Goal: Check status: Check status

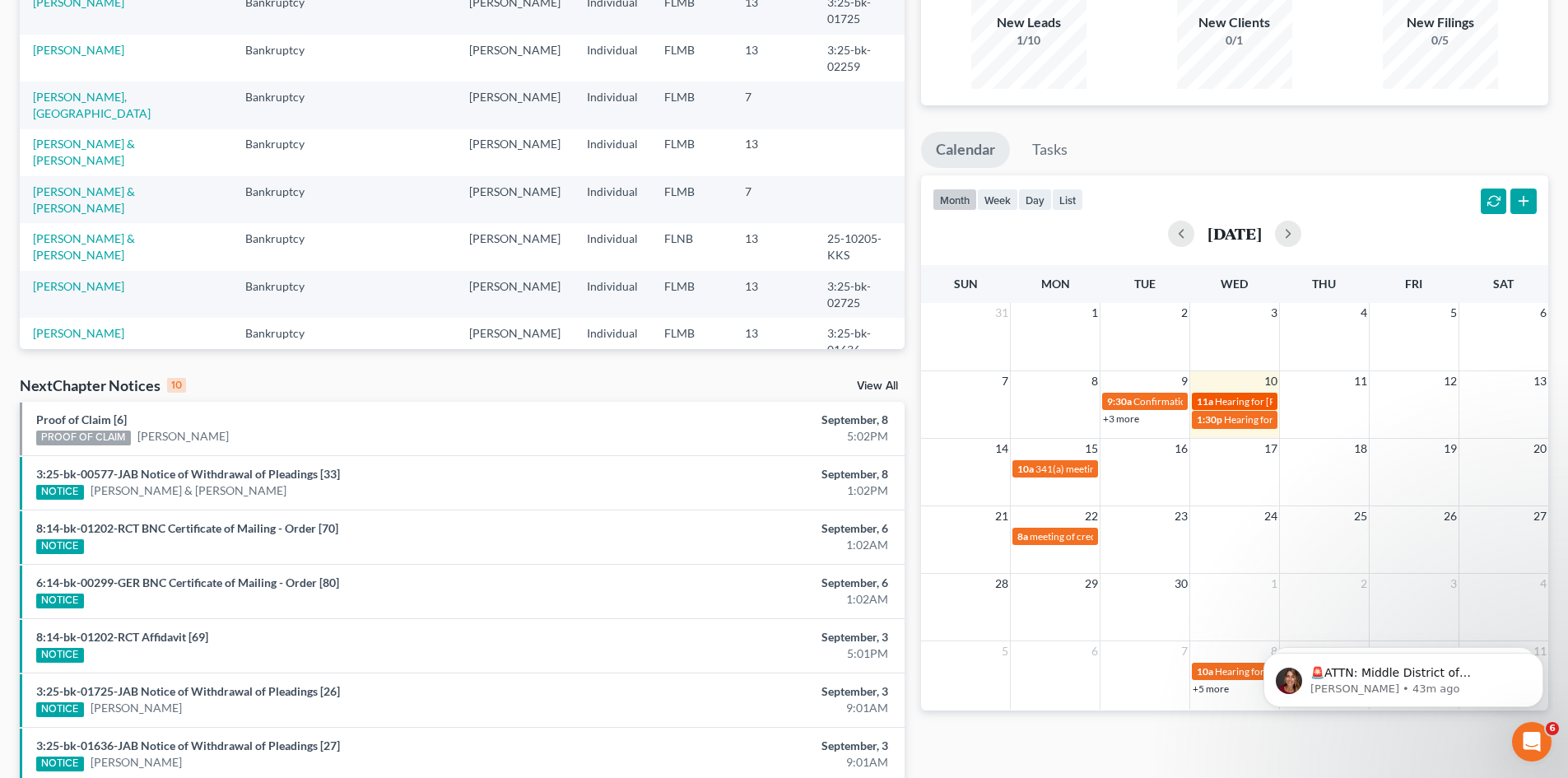
click at [1234, 400] on span "Hearing for [PERSON_NAME]" at bounding box center [1280, 402] width 128 height 13
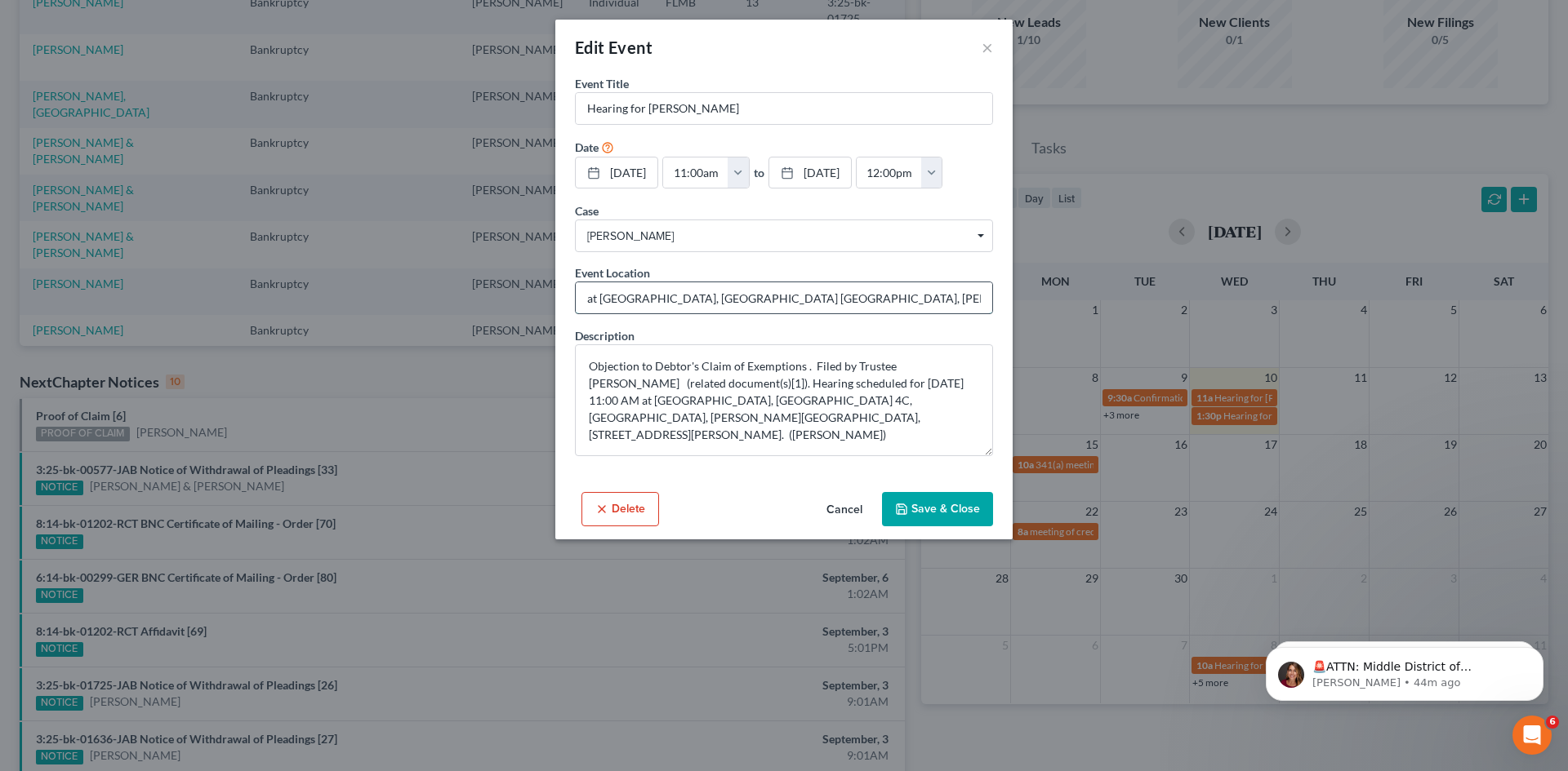
click at [816, 293] on input "at [GEOGRAPHIC_DATA], [GEOGRAPHIC_DATA] [GEOGRAPHIC_DATA], [PERSON_NAME][GEOGRA…" at bounding box center [784, 298] width 416 height 31
click at [967, 332] on div "Description Objection to Debtor's Claim of Exemptions . Filed by Trustee [PERSO…" at bounding box center [784, 392] width 418 height 129
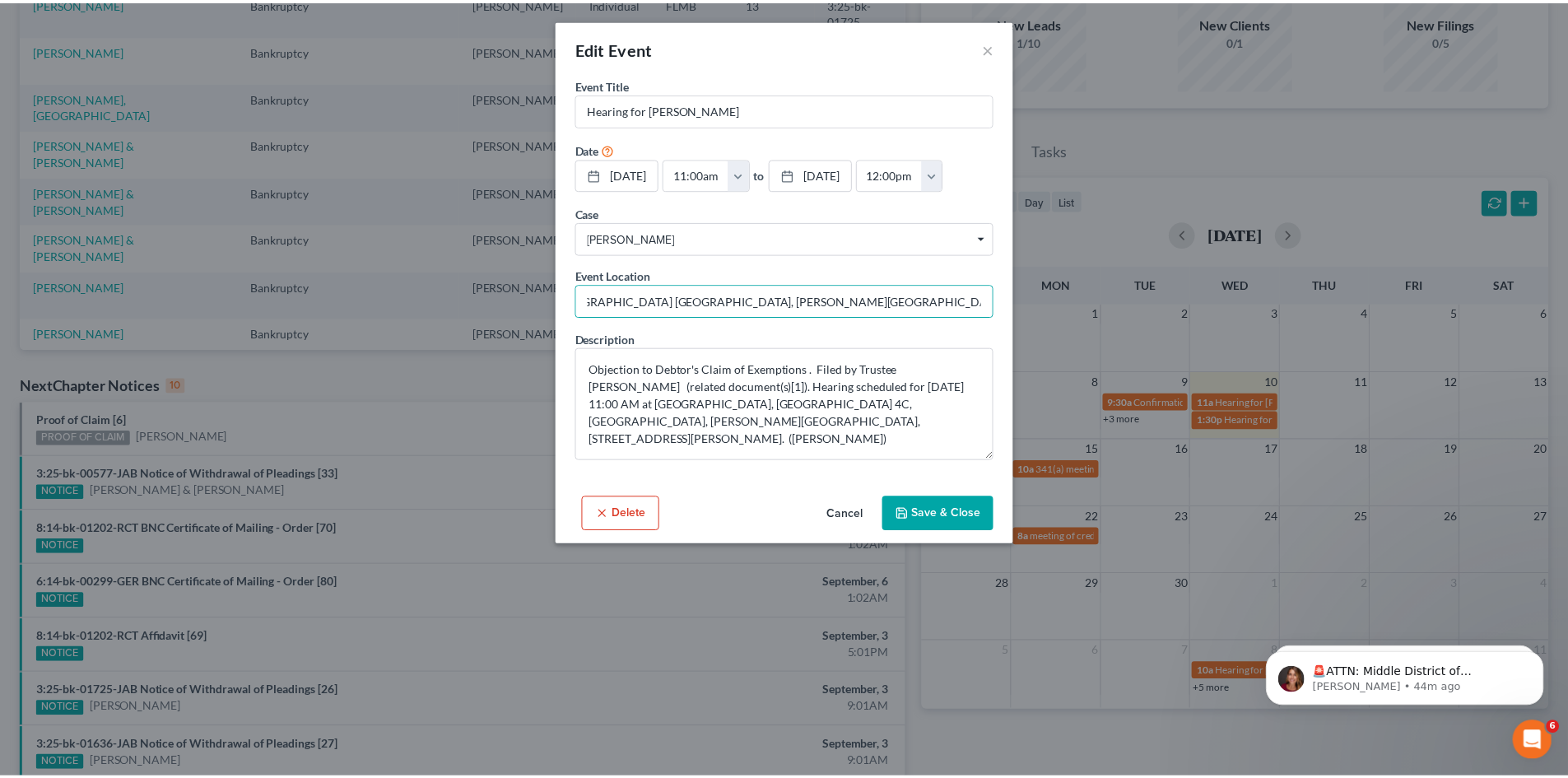
scroll to position [0, 0]
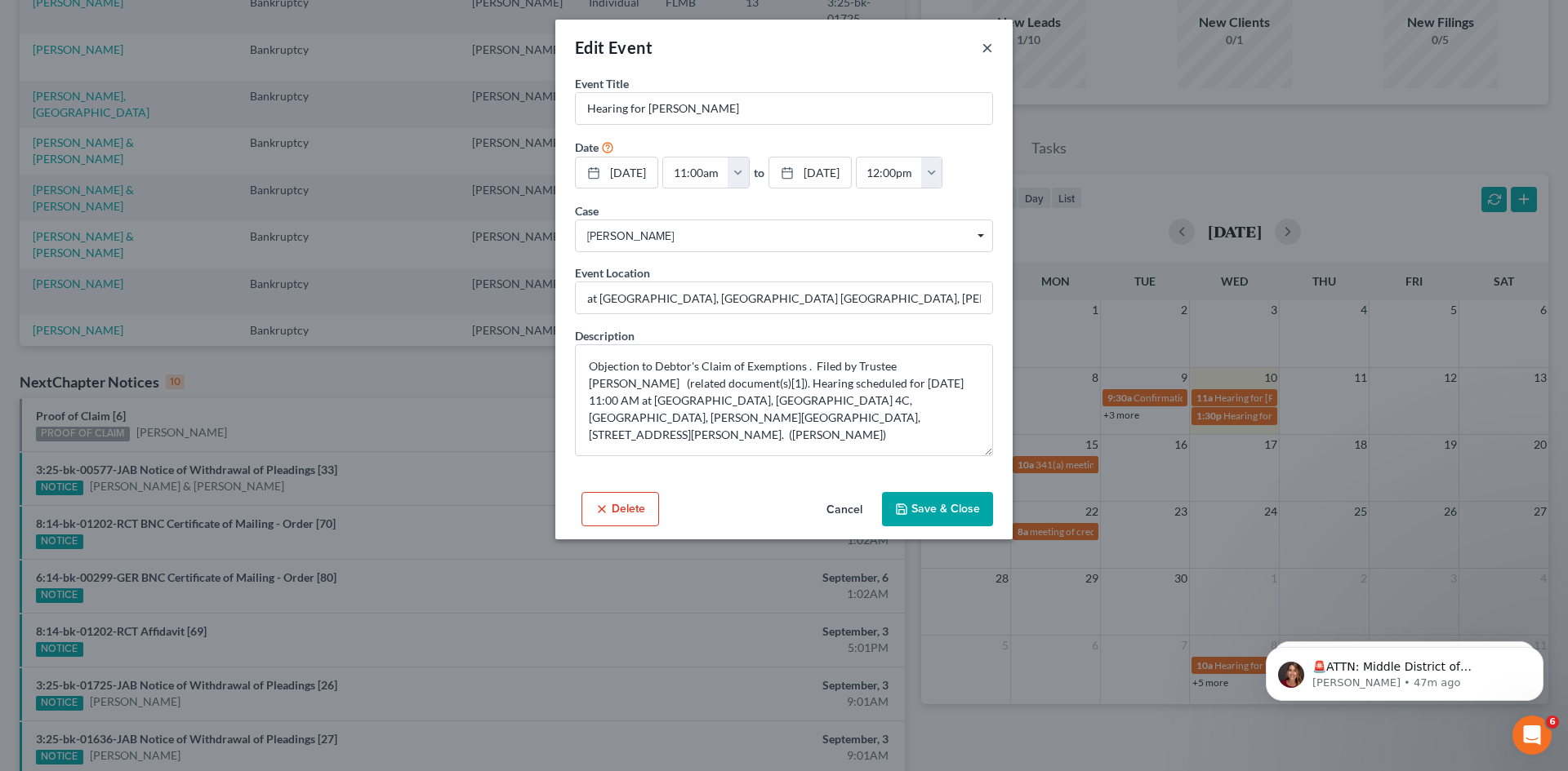
click at [982, 38] on button "×" at bounding box center [987, 48] width 12 height 20
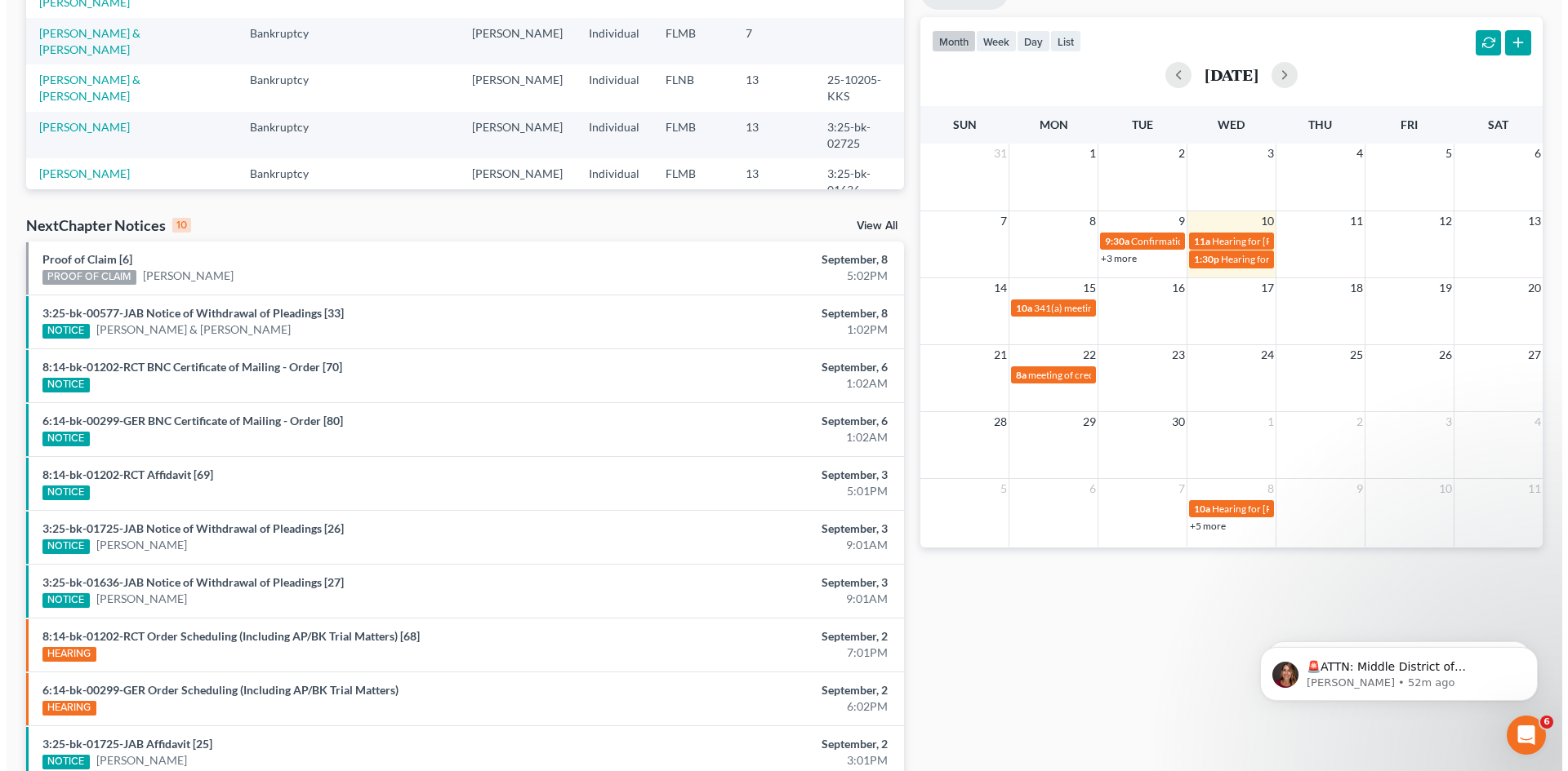
scroll to position [326, 0]
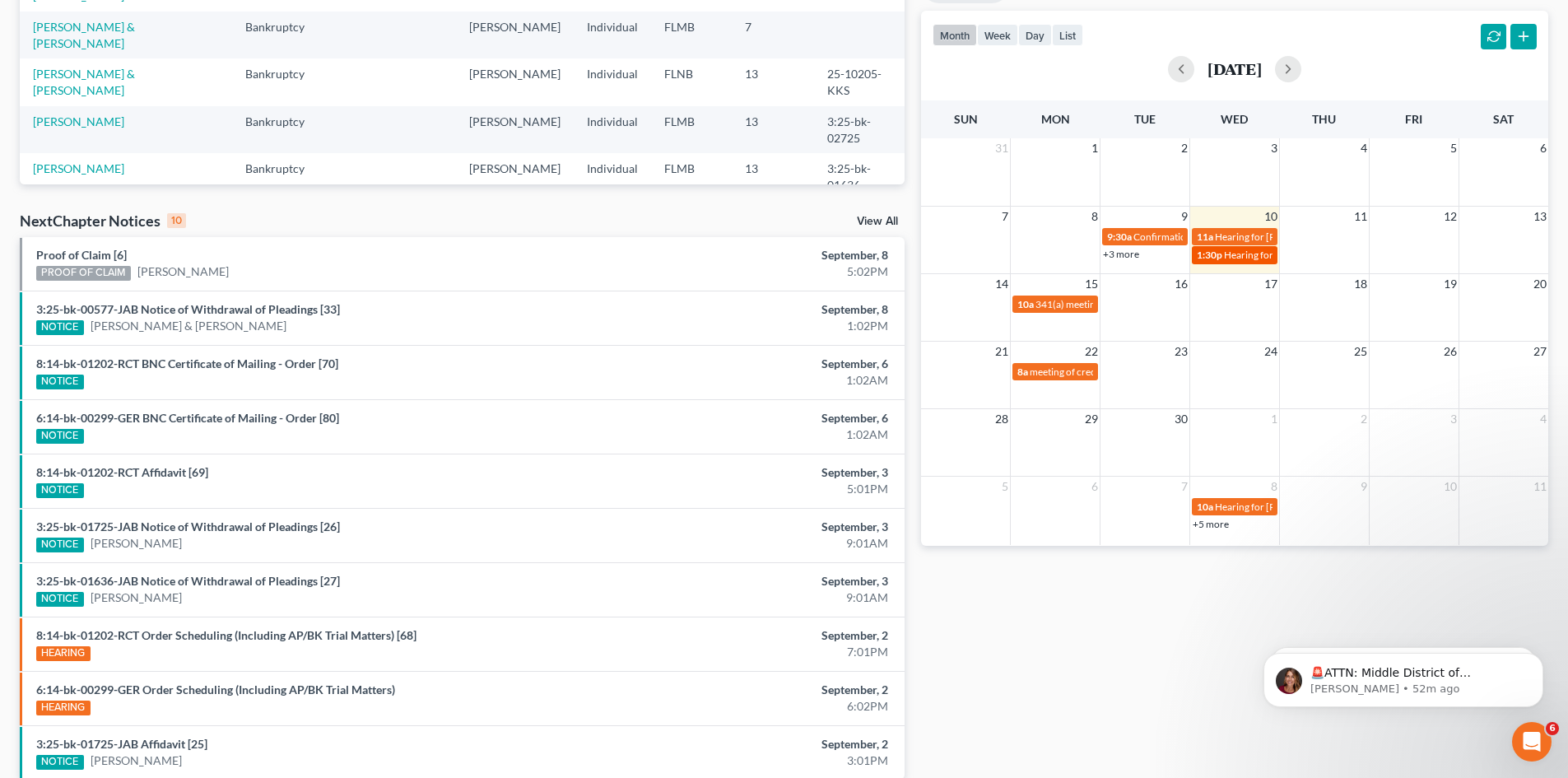
click at [1233, 248] on link "1:30p Hearing for [PERSON_NAME]" at bounding box center [1234, 254] width 86 height 17
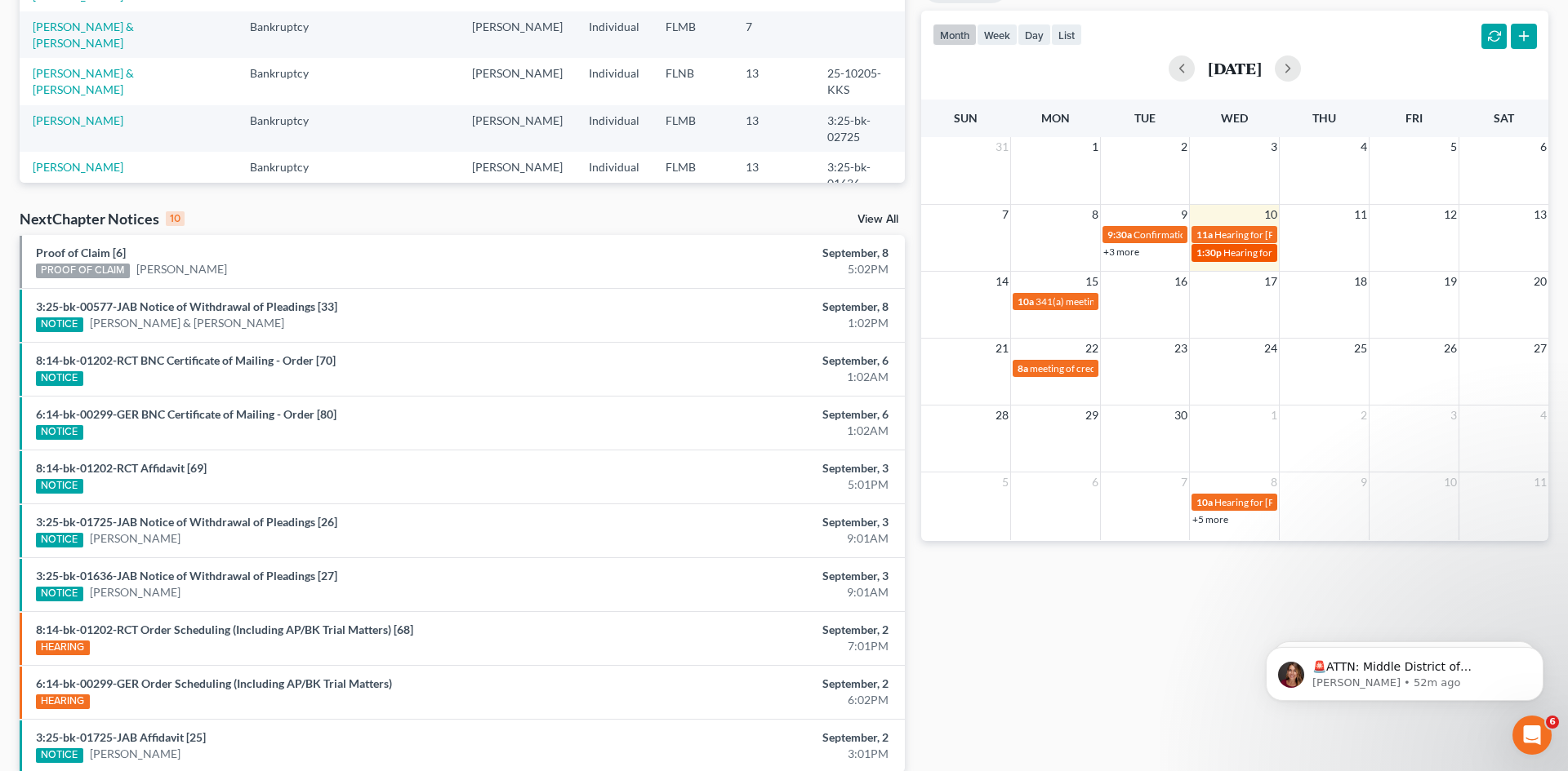
select select "Days"
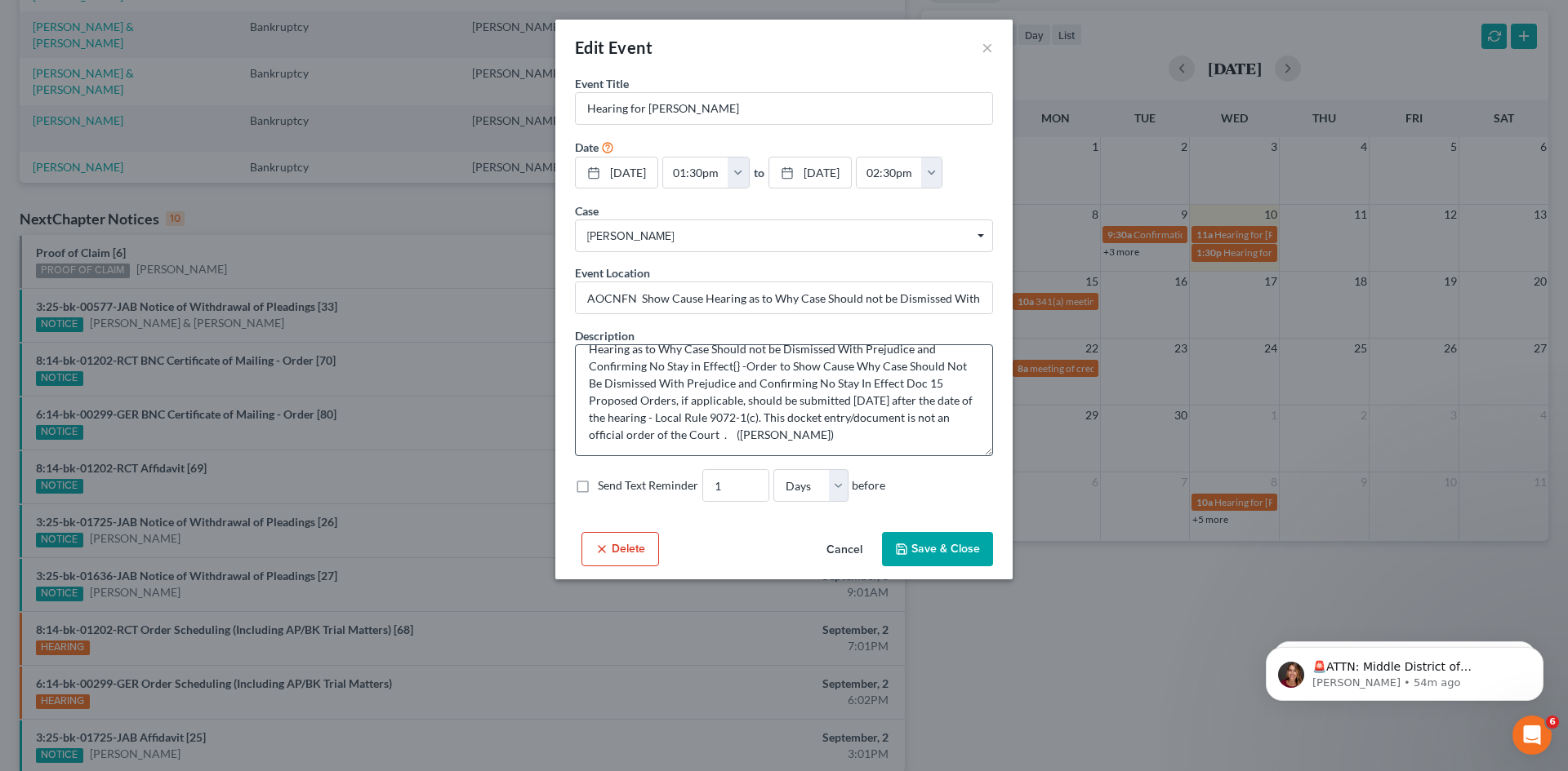
scroll to position [0, 0]
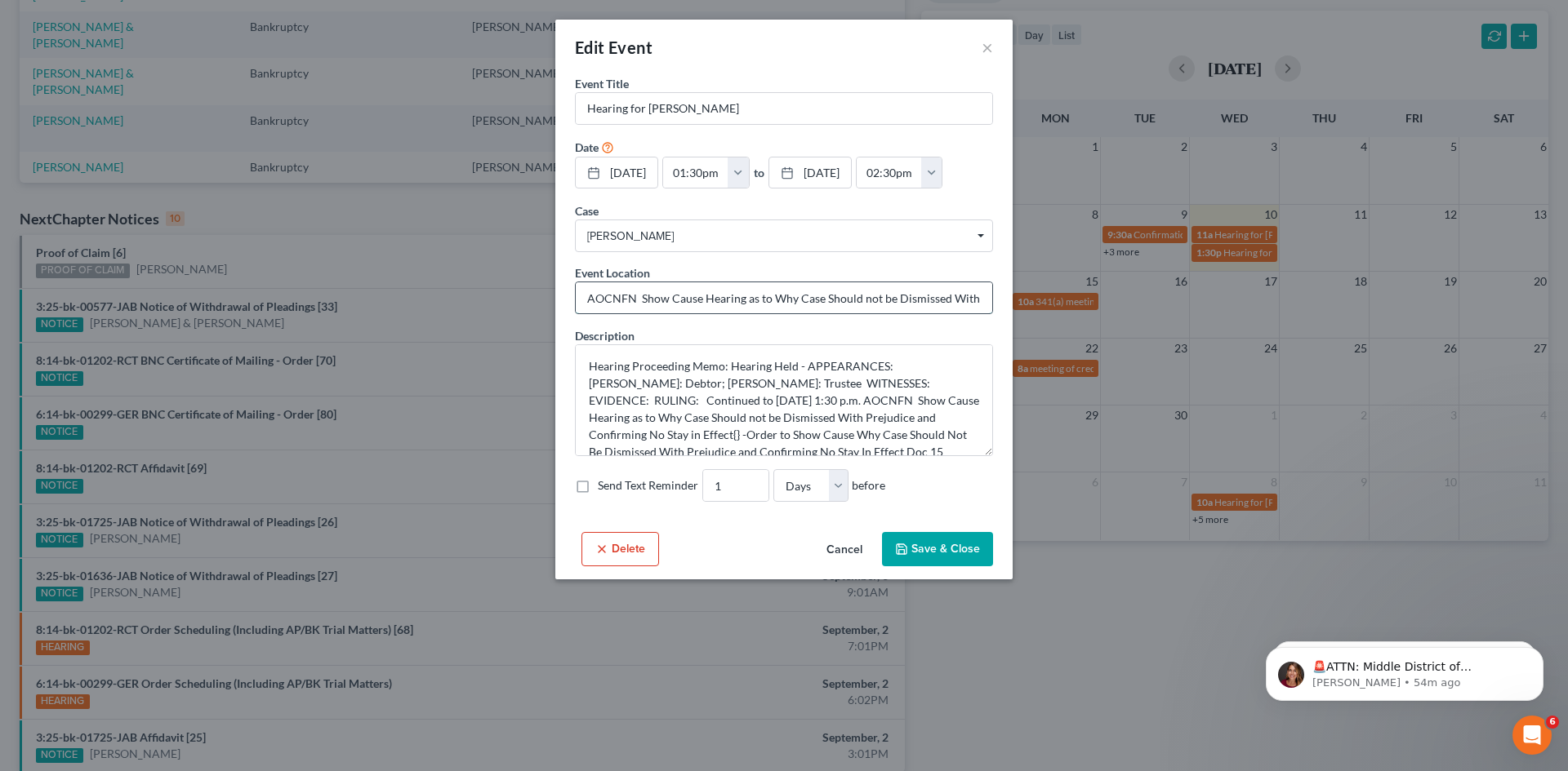
click at [957, 299] on input "AOCNFN Show Cause Hearing as to Why Case Should not be Dismissed With Prejudice…" at bounding box center [784, 298] width 416 height 31
click at [849, 556] on button "Cancel" at bounding box center [844, 550] width 62 height 32
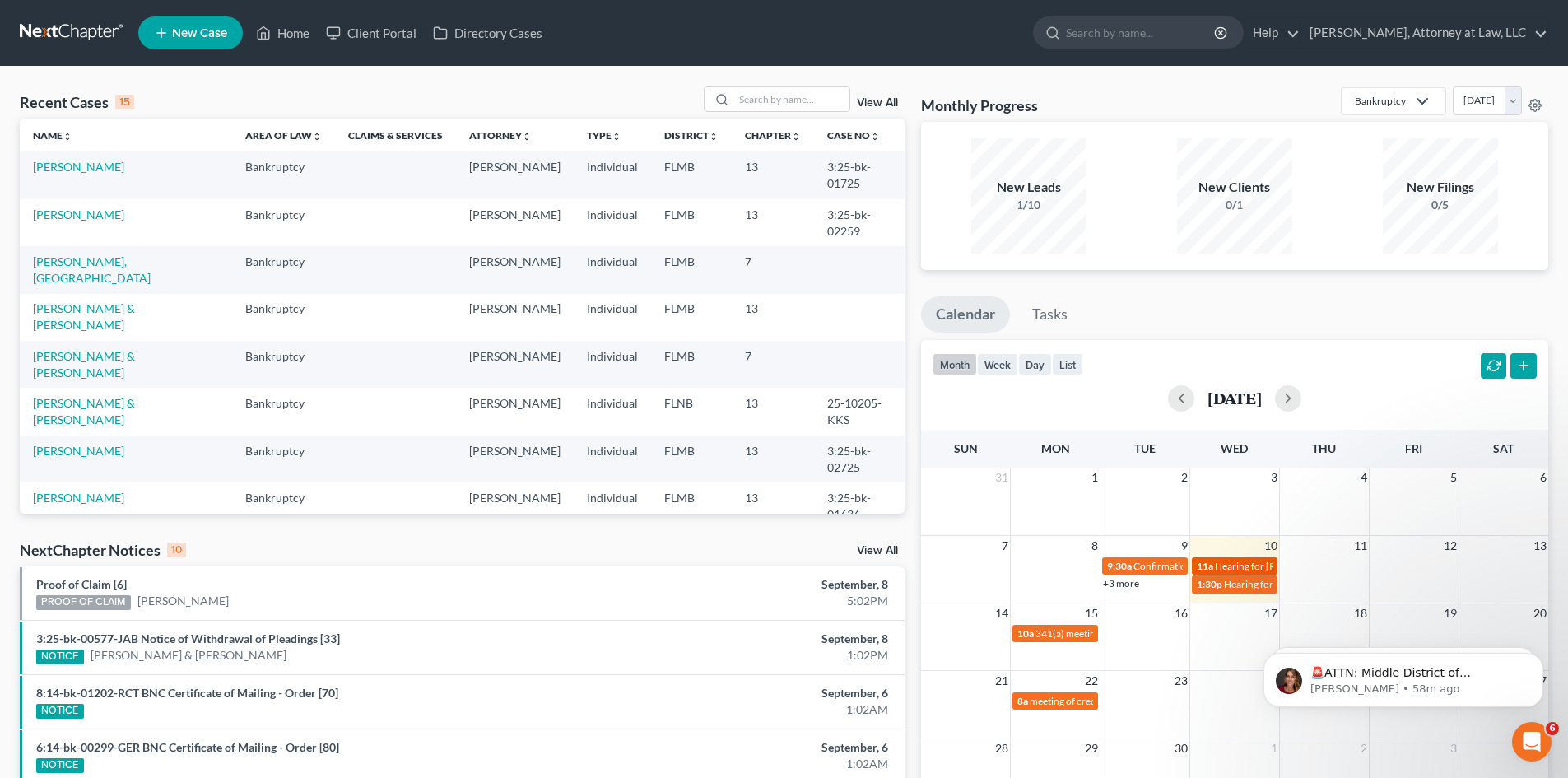
click at [1245, 564] on span "Hearing for [PERSON_NAME]" at bounding box center [1280, 566] width 128 height 13
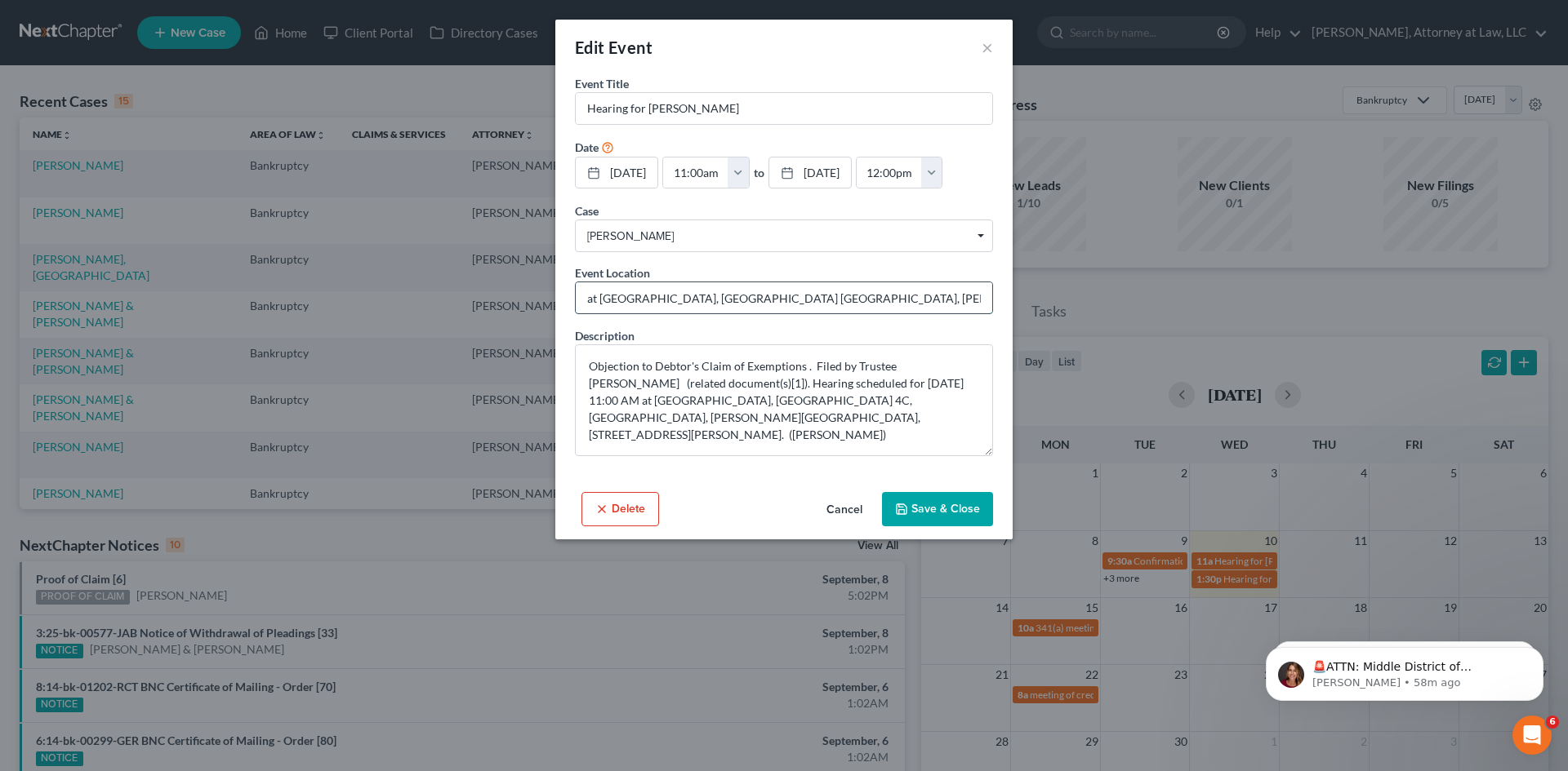
drag, startPoint x: 589, startPoint y: 300, endPoint x: 608, endPoint y: 302, distance: 19.1
click at [589, 300] on input "at [GEOGRAPHIC_DATA], [GEOGRAPHIC_DATA] [GEOGRAPHIC_DATA], [PERSON_NAME][GEOGRA…" at bounding box center [784, 298] width 416 height 31
drag, startPoint x: 685, startPoint y: 299, endPoint x: 980, endPoint y: 303, distance: 295.0
click at [980, 303] on input "at [GEOGRAPHIC_DATA], [GEOGRAPHIC_DATA] [GEOGRAPHIC_DATA], [PERSON_NAME][GEOGRA…" at bounding box center [784, 298] width 416 height 31
